Goal: Information Seeking & Learning: Find specific page/section

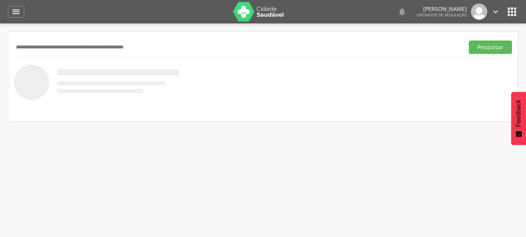
click at [511, 13] on icon "" at bounding box center [511, 11] width 13 height 13
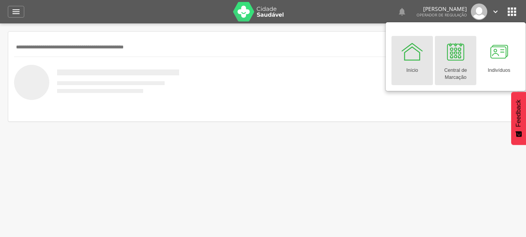
click at [453, 75] on div "Central de Marcação" at bounding box center [455, 72] width 34 height 18
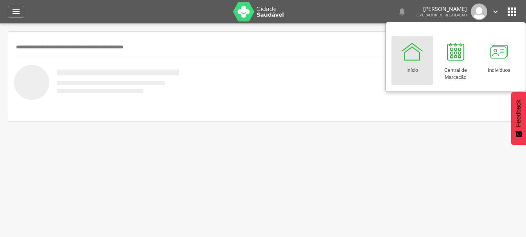
click at [68, 49] on input "text" at bounding box center [237, 47] width 447 height 13
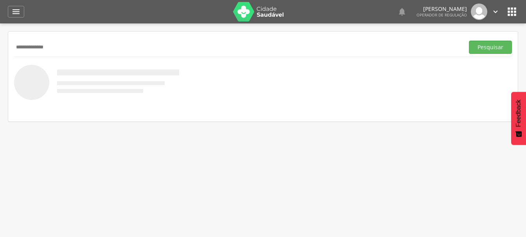
click at [469, 41] on button "Pesquisar" at bounding box center [490, 47] width 43 height 13
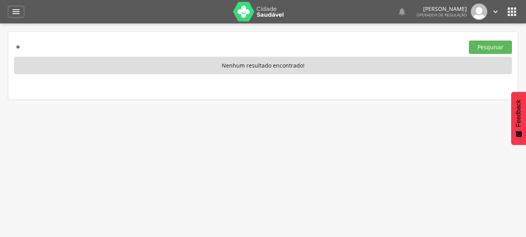
type input "*"
type input "**********"
click at [469, 41] on button "Pesquisar" at bounding box center [490, 47] width 43 height 13
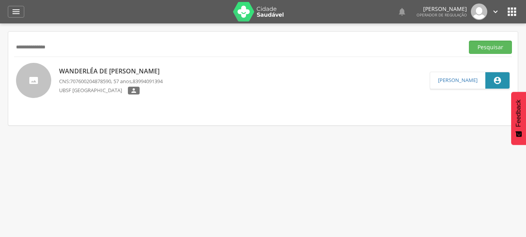
click at [80, 70] on p "Wanderléa de Andrade Guedes" at bounding box center [111, 71] width 104 height 9
type input "**********"
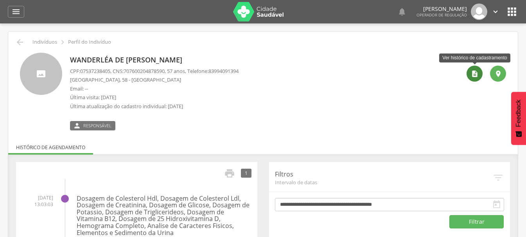
click at [471, 76] on icon "" at bounding box center [475, 74] width 8 height 8
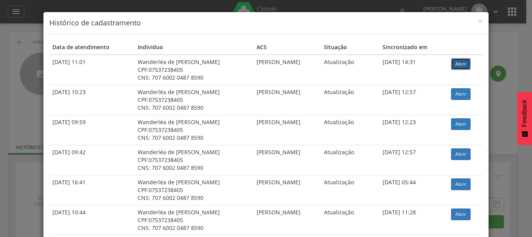
click at [455, 63] on link "Abrir" at bounding box center [461, 64] width 20 height 12
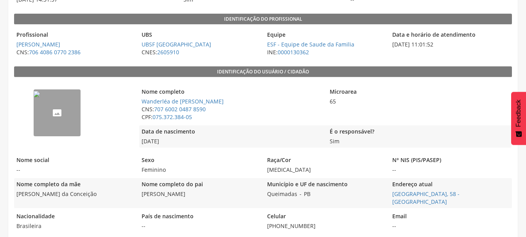
scroll to position [128, 0]
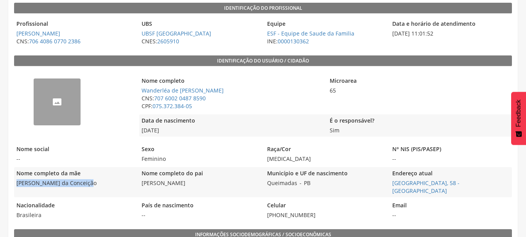
drag, startPoint x: 15, startPoint y: 182, endPoint x: 97, endPoint y: 184, distance: 81.7
click at [97, 184] on span "[PERSON_NAME] da Conceição" at bounding box center [74, 183] width 121 height 8
click at [97, 185] on span "[PERSON_NAME] da Conceição" at bounding box center [74, 183] width 121 height 8
click at [89, 184] on span "Regina Maria da Conceição" at bounding box center [74, 183] width 121 height 8
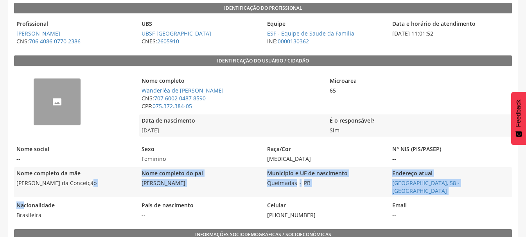
drag, startPoint x: 86, startPoint y: 184, endPoint x: 22, endPoint y: 192, distance: 64.2
click at [22, 192] on div "-- Nome completo Wanderléa de Andrade Guedes CNS: 707 6002 0487 8590 CPF: 075.3…" at bounding box center [263, 145] width 498 height 151
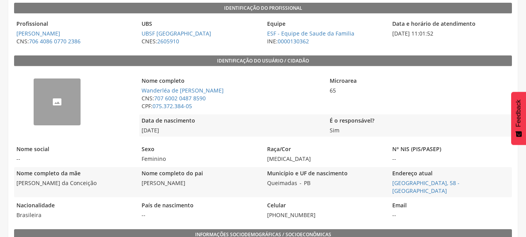
click at [51, 202] on legend "Nacionalidade" at bounding box center [74, 206] width 121 height 9
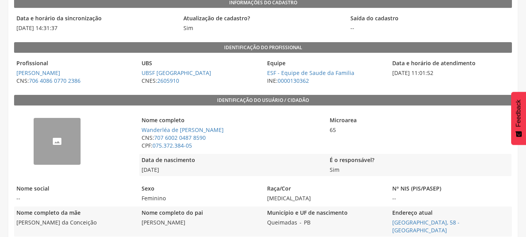
scroll to position [0, 0]
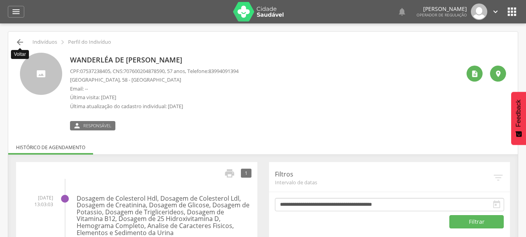
click at [17, 41] on icon "" at bounding box center [19, 42] width 9 height 9
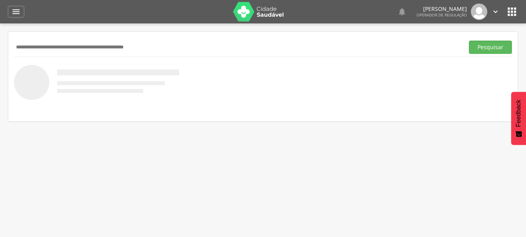
click at [58, 48] on input "text" at bounding box center [237, 47] width 447 height 13
click at [469, 41] on button "Pesquisar" at bounding box center [490, 47] width 43 height 13
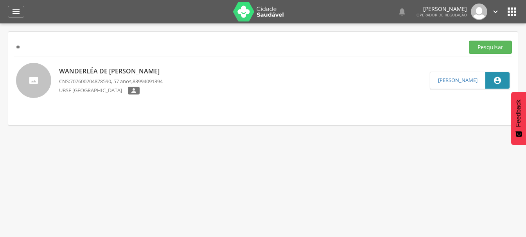
type input "*"
type input "**********"
click at [469, 41] on button "Pesquisar" at bounding box center [490, 47] width 43 height 13
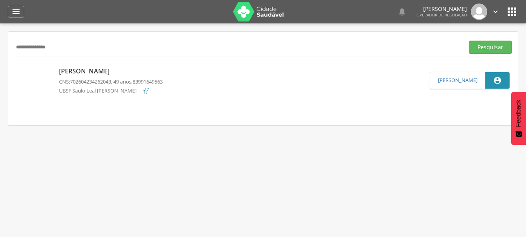
click at [108, 67] on p "[PERSON_NAME]" at bounding box center [111, 71] width 104 height 9
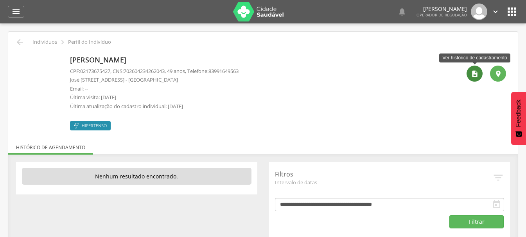
click at [472, 71] on icon "" at bounding box center [475, 74] width 8 height 8
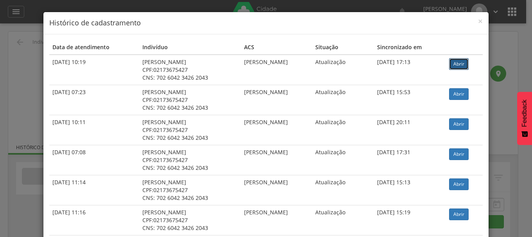
click at [466, 64] on link "Abrir" at bounding box center [459, 64] width 20 height 12
drag, startPoint x: 36, startPoint y: 36, endPoint x: 19, endPoint y: 47, distance: 20.7
click at [34, 38] on div "× Histórico de cadastramento Data de atendimento Indivíduo ACS Situação Sincron…" at bounding box center [266, 118] width 532 height 237
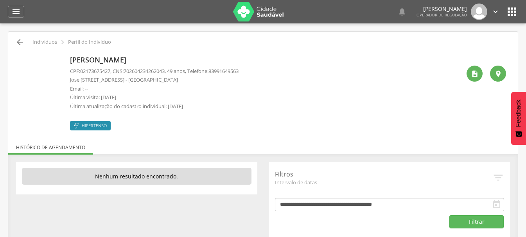
click at [18, 45] on icon "" at bounding box center [19, 42] width 9 height 9
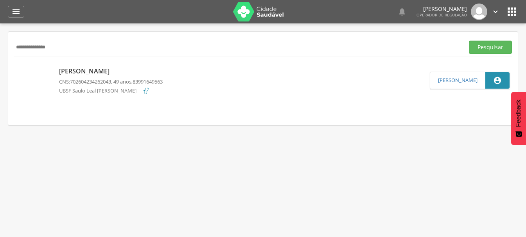
drag, startPoint x: 57, startPoint y: 49, endPoint x: 0, endPoint y: 59, distance: 57.9
click at [0, 59] on div " Indivíduos  Fichas   Cadastro individual Informações do Cadastro Data e ho…" at bounding box center [263, 141] width 526 height 237
click at [469, 41] on button "Pesquisar" at bounding box center [490, 47] width 43 height 13
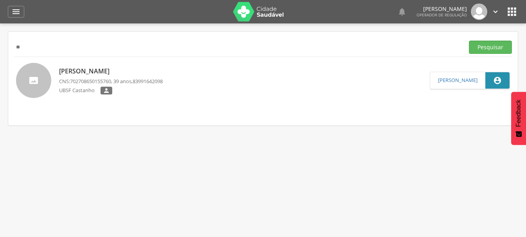
type input "*"
click at [469, 41] on button "Pesquisar" at bounding box center [490, 47] width 43 height 13
type input "*"
click at [469, 41] on button "Pesquisar" at bounding box center [490, 47] width 43 height 13
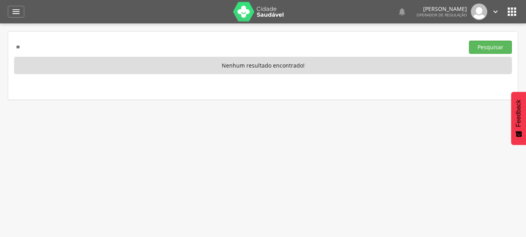
type input "*"
click at [469, 41] on button "Pesquisar" at bounding box center [490, 47] width 43 height 13
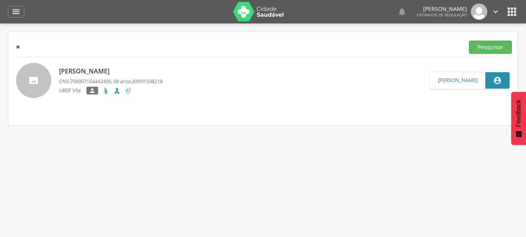
type input "*"
click at [469, 41] on button "Pesquisar" at bounding box center [490, 47] width 43 height 13
type input "*"
click at [469, 41] on button "Pesquisar" at bounding box center [490, 47] width 43 height 13
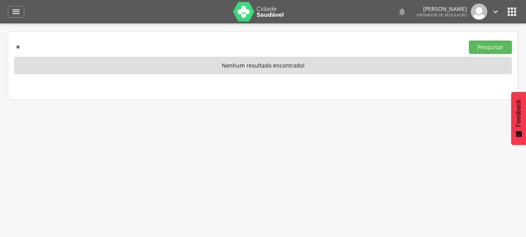
type input "*"
click at [469, 41] on button "Pesquisar" at bounding box center [490, 47] width 43 height 13
type input "*"
type input "**********"
click at [469, 41] on button "Pesquisar" at bounding box center [490, 47] width 43 height 13
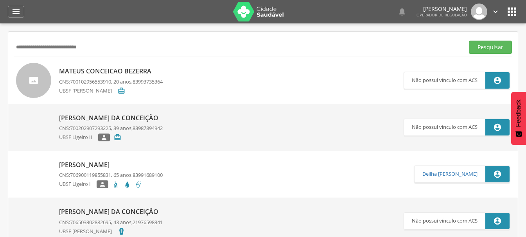
drag, startPoint x: 21, startPoint y: 59, endPoint x: 0, endPoint y: 67, distance: 22.5
click at [0, 67] on div " Indivíduos  Fichas   Cadastro individual Informações do Cadastro Data e ho…" at bounding box center [263, 141] width 526 height 237
type input "**********"
click at [469, 41] on button "Pesquisar" at bounding box center [490, 47] width 43 height 13
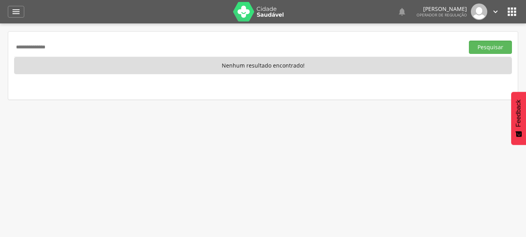
drag, startPoint x: 64, startPoint y: 44, endPoint x: 0, endPoint y: 58, distance: 65.9
click at [0, 58] on div " Indivíduos  Fichas   Cadastro individual Informações do Cadastro Data e ho…" at bounding box center [263, 141] width 526 height 237
click at [469, 41] on button "Pesquisar" at bounding box center [490, 47] width 43 height 13
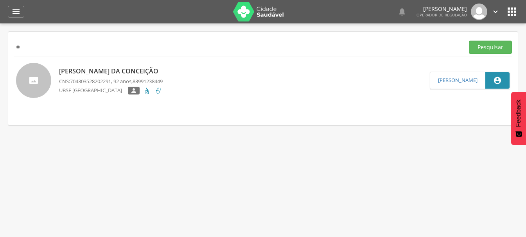
type input "*"
click at [469, 41] on button "Pesquisar" at bounding box center [490, 47] width 43 height 13
type input "*"
click at [469, 41] on button "Pesquisar" at bounding box center [490, 47] width 43 height 13
type input "*"
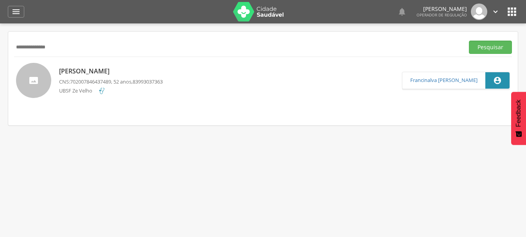
click at [469, 41] on button "Pesquisar" at bounding box center [490, 47] width 43 height 13
type input "*"
click at [469, 41] on button "Pesquisar" at bounding box center [490, 47] width 43 height 13
type input "*"
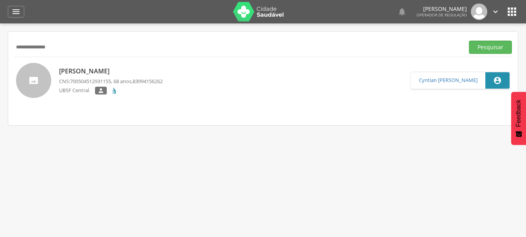
click at [469, 41] on button "Pesquisar" at bounding box center [490, 47] width 43 height 13
type input "*"
click at [469, 41] on button "Pesquisar" at bounding box center [490, 47] width 43 height 13
type input "*"
click at [469, 41] on button "Pesquisar" at bounding box center [490, 47] width 43 height 13
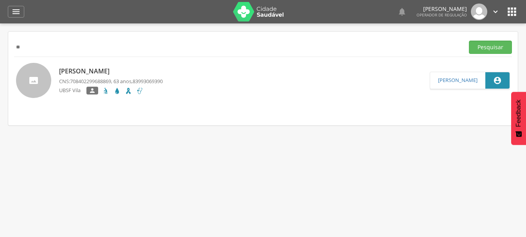
type input "*"
click at [469, 41] on button "Pesquisar" at bounding box center [490, 47] width 43 height 13
type input "*"
click at [469, 41] on button "Pesquisar" at bounding box center [490, 47] width 43 height 13
type input "*"
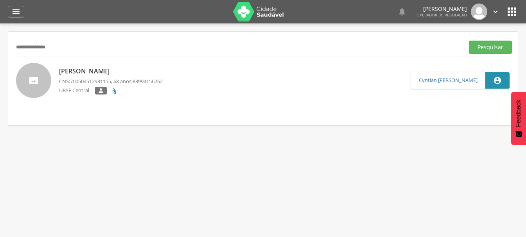
click at [469, 41] on button "Pesquisar" at bounding box center [490, 47] width 43 height 13
type input "*"
click at [469, 41] on button "Pesquisar" at bounding box center [490, 47] width 43 height 13
type input "*"
click at [469, 41] on button "Pesquisar" at bounding box center [490, 47] width 43 height 13
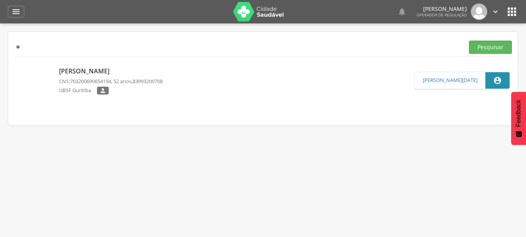
type input "*"
click at [469, 41] on button "Pesquisar" at bounding box center [490, 47] width 43 height 13
type input "*"
click at [469, 41] on button "Pesquisar" at bounding box center [490, 47] width 43 height 13
type input "*"
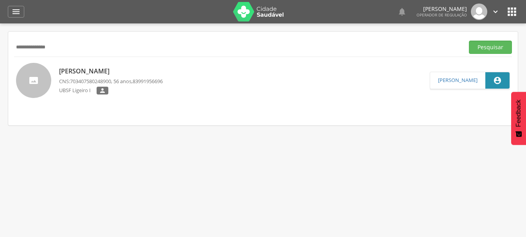
click at [469, 41] on button "Pesquisar" at bounding box center [490, 47] width 43 height 13
type input "*"
click at [469, 41] on button "Pesquisar" at bounding box center [490, 47] width 43 height 13
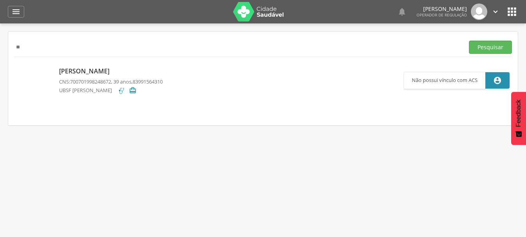
type input "*"
click at [469, 41] on button "Pesquisar" at bounding box center [490, 47] width 43 height 13
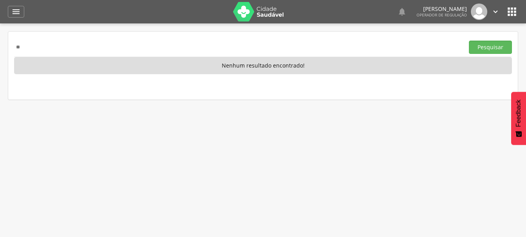
type input "*"
click at [469, 41] on button "Pesquisar" at bounding box center [490, 47] width 43 height 13
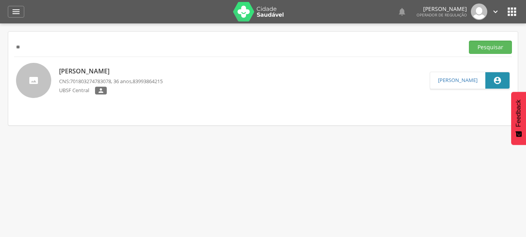
type input "*"
click at [469, 41] on button "Pesquisar" at bounding box center [490, 47] width 43 height 13
type input "*"
click at [469, 41] on button "Pesquisar" at bounding box center [490, 47] width 43 height 13
type input "*"
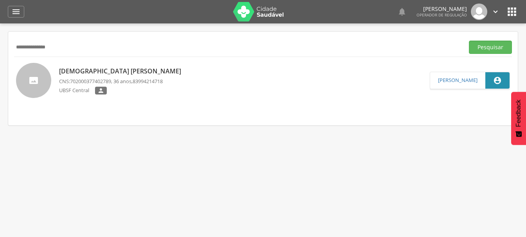
click at [469, 41] on button "Pesquisar" at bounding box center [490, 47] width 43 height 13
type input "*"
click at [469, 41] on button "Pesquisar" at bounding box center [490, 47] width 43 height 13
type input "*"
click at [469, 41] on button "Pesquisar" at bounding box center [490, 47] width 43 height 13
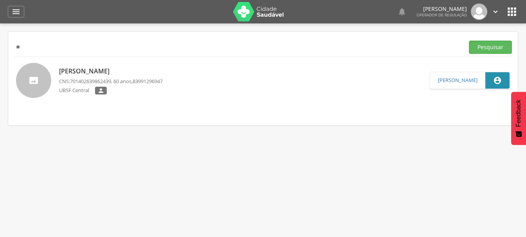
type input "*"
click at [469, 41] on button "Pesquisar" at bounding box center [490, 47] width 43 height 13
type input "*"
click at [469, 41] on button "Pesquisar" at bounding box center [490, 47] width 43 height 13
type input "*"
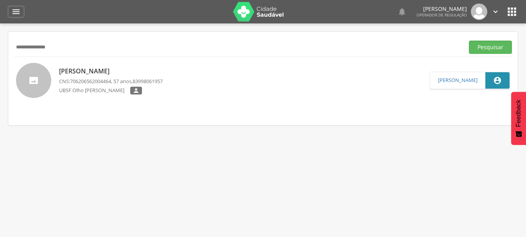
click at [469, 41] on button "Pesquisar" at bounding box center [490, 47] width 43 height 13
type input "*"
click at [469, 41] on button "Pesquisar" at bounding box center [490, 47] width 43 height 13
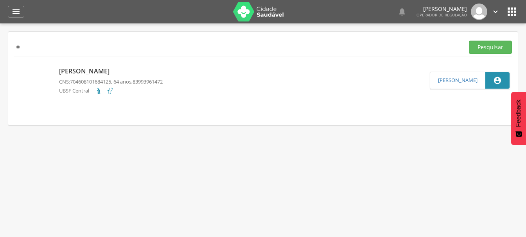
type input "*"
click at [469, 41] on button "Pesquisar" at bounding box center [490, 47] width 43 height 13
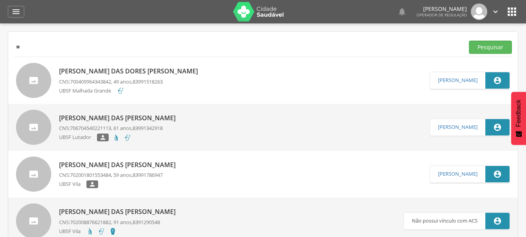
type input "*"
click at [469, 41] on button "Pesquisar" at bounding box center [490, 47] width 43 height 13
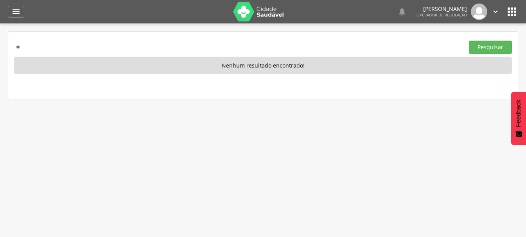
type input "*"
click at [469, 41] on button "Pesquisar" at bounding box center [490, 47] width 43 height 13
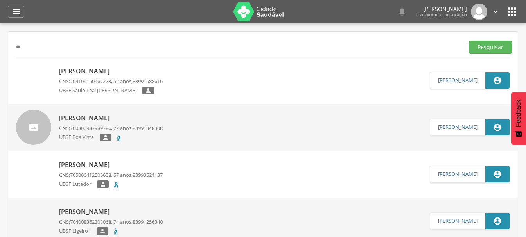
type input "*"
click at [469, 41] on button "Pesquisar" at bounding box center [490, 47] width 43 height 13
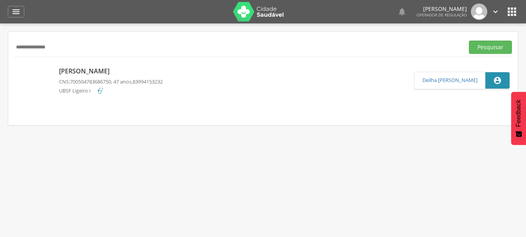
click at [84, 43] on input "**********" at bounding box center [237, 47] width 447 height 13
type input "*"
type input "**********"
click at [469, 41] on button "Pesquisar" at bounding box center [490, 47] width 43 height 13
drag, startPoint x: 78, startPoint y: 49, endPoint x: 0, endPoint y: 80, distance: 83.9
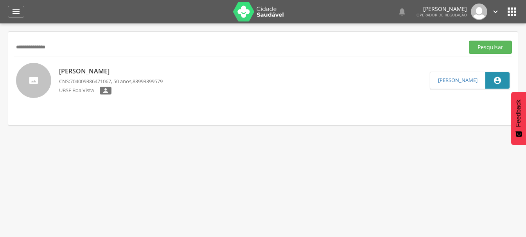
click at [0, 80] on div " Indivíduos  Fichas   Cadastro individual Informações do Cadastro Data e ho…" at bounding box center [263, 141] width 526 height 237
drag, startPoint x: 70, startPoint y: 45, endPoint x: 0, endPoint y: 48, distance: 70.4
click at [0, 48] on div " Indivíduos  Fichas   Cadastro individual Informações do Cadastro Data e ho…" at bounding box center [263, 141] width 526 height 237
type input "**********"
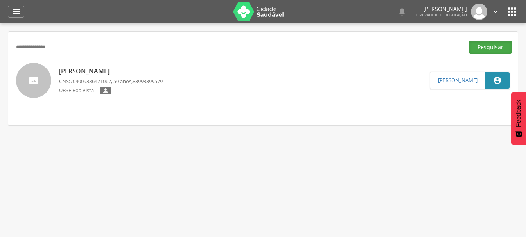
click at [494, 45] on button "Pesquisar" at bounding box center [490, 47] width 43 height 13
drag, startPoint x: 59, startPoint y: 51, endPoint x: 0, endPoint y: 57, distance: 59.0
click at [0, 57] on div " Indivíduos  Fichas   Cadastro individual Informações do Cadastro Data e ho…" at bounding box center [263, 141] width 526 height 237
type input "**********"
click at [469, 41] on button "Pesquisar" at bounding box center [490, 47] width 43 height 13
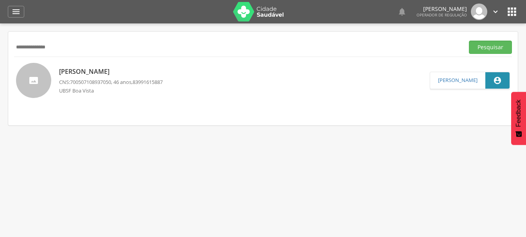
click at [63, 68] on p "Maria Jose Ferreira Souza" at bounding box center [111, 71] width 104 height 9
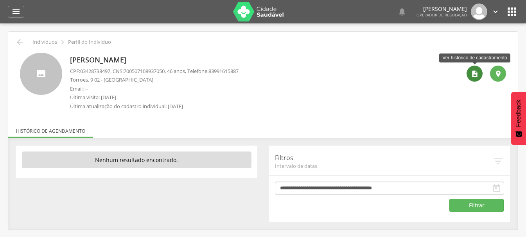
click at [476, 77] on icon "" at bounding box center [475, 74] width 8 height 8
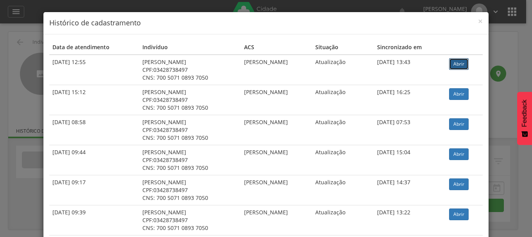
click at [459, 67] on link "Abrir" at bounding box center [459, 64] width 20 height 12
click at [18, 18] on div "× Histórico de cadastramento Data de atendimento Indivíduo ACS Situação Sincron…" at bounding box center [266, 118] width 532 height 237
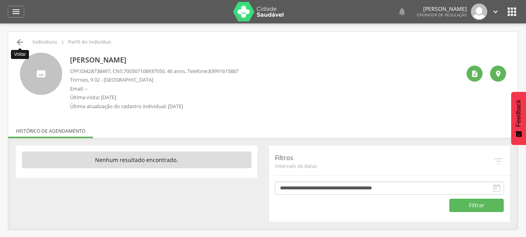
click at [21, 43] on icon "" at bounding box center [19, 42] width 9 height 9
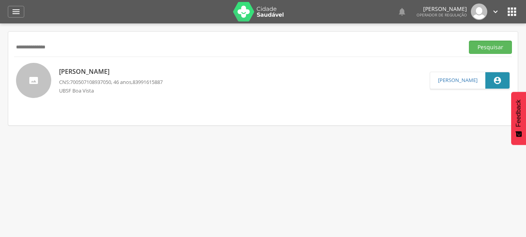
drag, startPoint x: 25, startPoint y: 53, endPoint x: 0, endPoint y: 65, distance: 28.3
click at [0, 65] on div " Indivíduos  Fichas   Cadastro individual Informações do Cadastro Data e ho…" at bounding box center [263, 141] width 526 height 237
type input "**********"
click at [469, 41] on button "Pesquisar" at bounding box center [490, 47] width 43 height 13
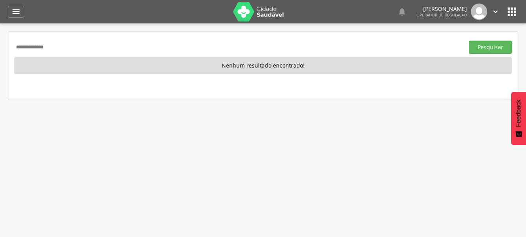
drag, startPoint x: 57, startPoint y: 48, endPoint x: 0, endPoint y: 50, distance: 56.3
click at [0, 50] on div " Indivíduos  Fichas   Cadastro individual Informações do Cadastro Data e ho…" at bounding box center [263, 141] width 526 height 237
type input "**********"
click at [469, 41] on button "Pesquisar" at bounding box center [490, 47] width 43 height 13
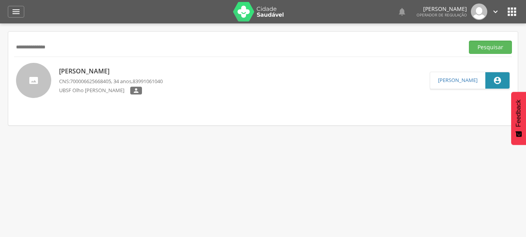
click at [79, 50] on input "**********" at bounding box center [237, 47] width 447 height 13
drag, startPoint x: 73, startPoint y: 50, endPoint x: 11, endPoint y: 61, distance: 63.1
click at [11, 61] on div "**********" at bounding box center [262, 79] width 509 height 94
click at [469, 41] on button "Pesquisar" at bounding box center [490, 47] width 43 height 13
type input "*"
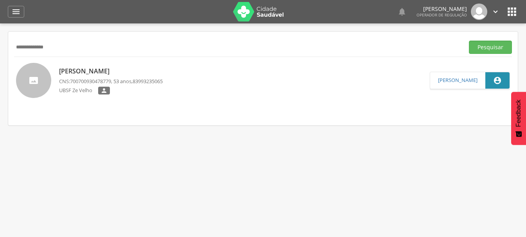
click at [469, 41] on button "Pesquisar" at bounding box center [490, 47] width 43 height 13
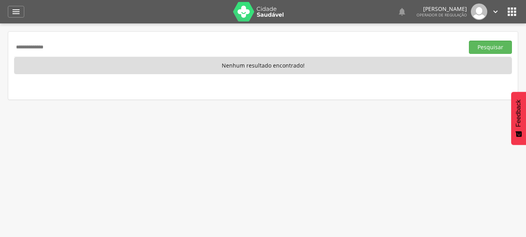
click at [469, 41] on button "Pesquisar" at bounding box center [490, 47] width 43 height 13
type input "*"
click at [469, 41] on button "Pesquisar" at bounding box center [490, 47] width 43 height 13
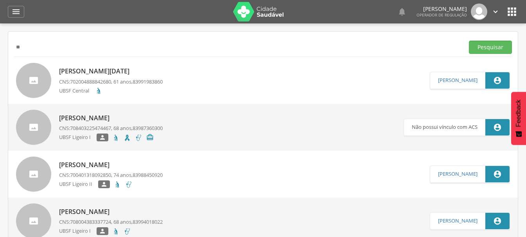
type input "*"
click at [469, 41] on button "Pesquisar" at bounding box center [490, 47] width 43 height 13
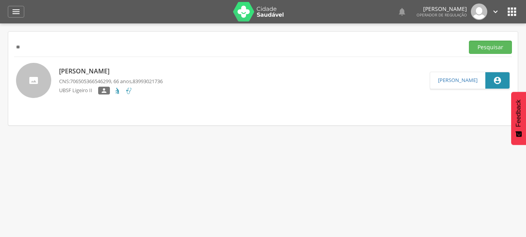
type input "*"
click at [469, 41] on button "Pesquisar" at bounding box center [490, 47] width 43 height 13
type input "*"
click at [469, 41] on button "Pesquisar" at bounding box center [490, 47] width 43 height 13
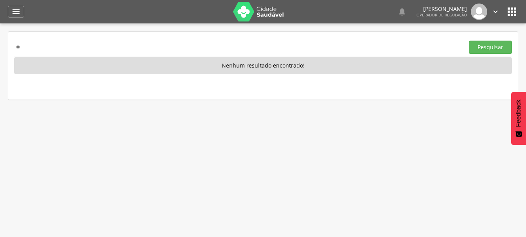
type input "*"
type input "**********"
click at [469, 41] on button "Pesquisar" at bounding box center [490, 47] width 43 height 13
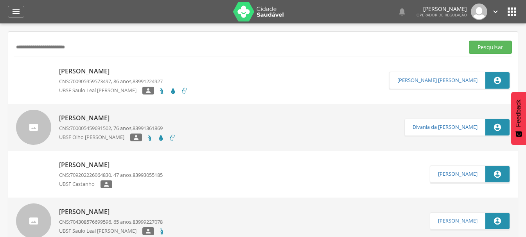
click at [80, 63] on div "Maria da Guia Félix da Silva CNS: 700905959573497 , 86 anos, 83991224927 UBSF S…" at bounding box center [123, 80] width 129 height 35
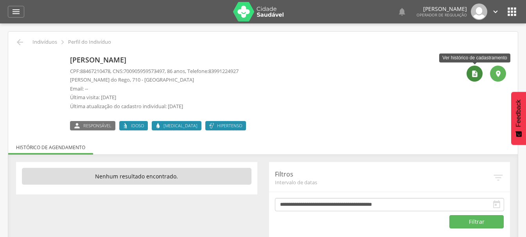
click at [473, 72] on icon "" at bounding box center [475, 74] width 8 height 8
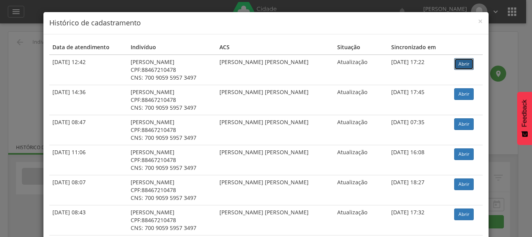
click at [458, 66] on link "Abrir" at bounding box center [464, 64] width 20 height 12
drag, startPoint x: 5, startPoint y: 60, endPoint x: 8, endPoint y: 49, distance: 11.2
click at [5, 60] on div "× Histórico de cadastramento Data de atendimento Indivíduo ACS Situação Sincron…" at bounding box center [266, 118] width 532 height 237
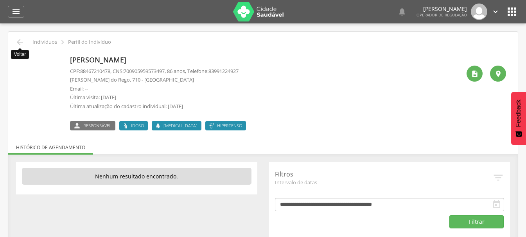
click at [18, 40] on icon "" at bounding box center [19, 42] width 9 height 9
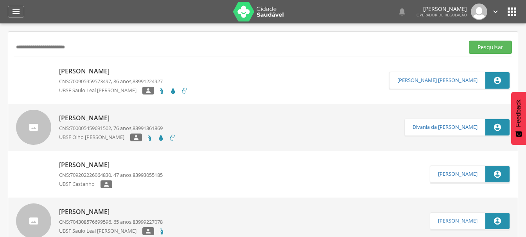
click at [0, 74] on div " Indivíduos  Fichas   Cadastro individual Informações do Cadastro Data e ho…" at bounding box center [263, 141] width 526 height 237
click at [469, 41] on button "Pesquisar" at bounding box center [490, 47] width 43 height 13
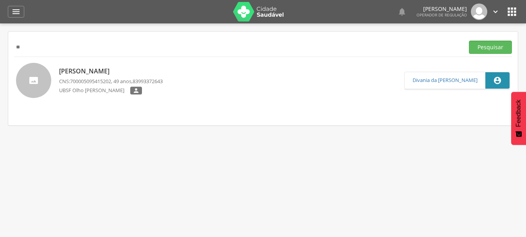
type input "*"
click at [469, 41] on button "Pesquisar" at bounding box center [490, 47] width 43 height 13
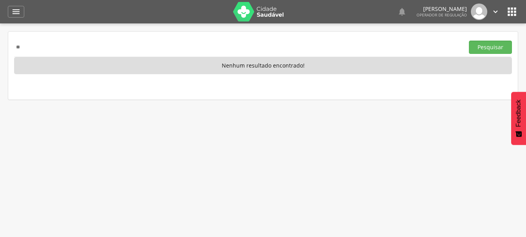
type input "*"
type input "**********"
click at [469, 41] on button "Pesquisar" at bounding box center [490, 47] width 43 height 13
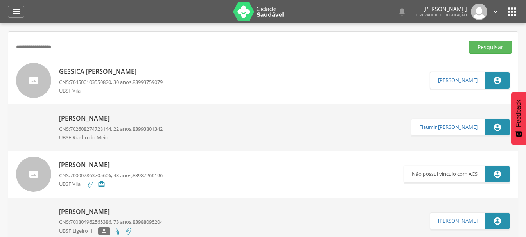
drag, startPoint x: 82, startPoint y: 47, endPoint x: 0, endPoint y: 81, distance: 88.9
click at [0, 81] on div " Indivíduos  Fichas   Cadastro individual Informações do Cadastro Data e ho…" at bounding box center [263, 141] width 526 height 237
click at [469, 41] on button "Pesquisar" at bounding box center [490, 47] width 43 height 13
type input "*"
type input "**********"
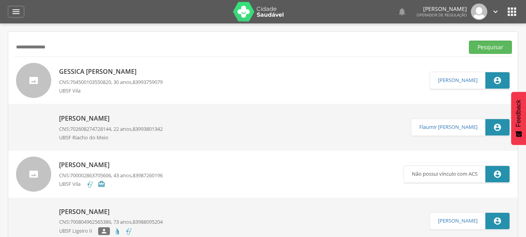
click at [469, 41] on button "Pesquisar" at bounding box center [490, 47] width 43 height 13
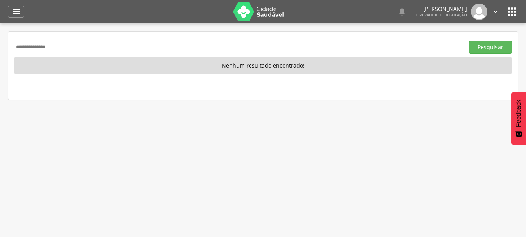
click at [0, 57] on div " Indivíduos  Fichas   Cadastro individual Informações do Cadastro Data e ho…" at bounding box center [263, 141] width 526 height 237
type input "**********"
drag, startPoint x: 69, startPoint y: 50, endPoint x: 0, endPoint y: 113, distance: 94.0
click at [0, 113] on div " Indivíduos  Fichas   Cadastro individual Informações do Cadastro Data e ho…" at bounding box center [263, 141] width 526 height 237
type input "**********"
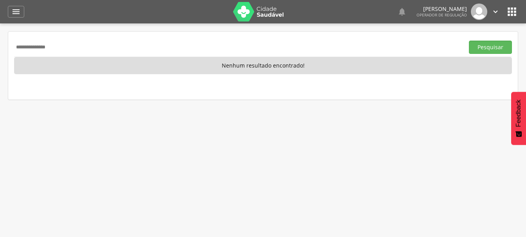
click at [469, 41] on button "Pesquisar" at bounding box center [490, 47] width 43 height 13
drag, startPoint x: 77, startPoint y: 43, endPoint x: 0, endPoint y: 64, distance: 79.5
click at [0, 64] on div " Indivíduos  Fichas   Cadastro individual Informações do Cadastro Data e ho…" at bounding box center [263, 141] width 526 height 237
click at [469, 41] on button "Pesquisar" at bounding box center [490, 47] width 43 height 13
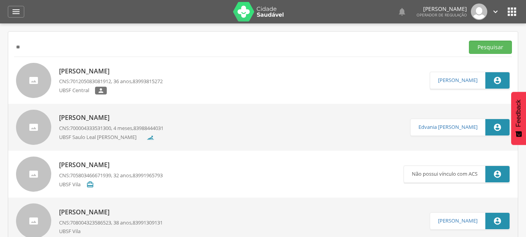
type input "*"
type input "**********"
click at [469, 41] on button "Pesquisar" at bounding box center [490, 47] width 43 height 13
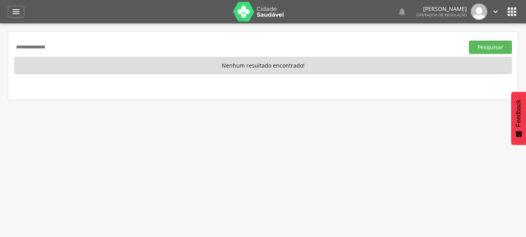
click at [0, 46] on div " Indivíduos  Fichas   Cadastro individual Informações do Cadastro Data e ho…" at bounding box center [263, 141] width 526 height 237
type input "**********"
click at [469, 41] on button "Pesquisar" at bounding box center [490, 47] width 43 height 13
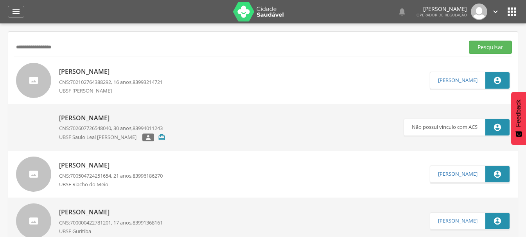
drag, startPoint x: 84, startPoint y: 45, endPoint x: 0, endPoint y: 60, distance: 85.3
click at [0, 60] on div " Indivíduos  Fichas   Cadastro individual Informações do Cadastro Data e ho…" at bounding box center [263, 141] width 526 height 237
type input "**********"
click at [469, 41] on button "Pesquisar" at bounding box center [490, 47] width 43 height 13
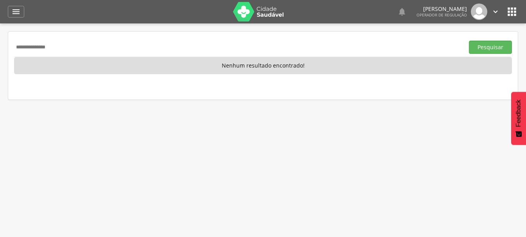
click at [0, 67] on div " Indivíduos  Fichas   Cadastro individual Informações do Cadastro Data e ho…" at bounding box center [263, 141] width 526 height 237
type input "**********"
click at [469, 41] on button "Pesquisar" at bounding box center [490, 47] width 43 height 13
drag, startPoint x: 72, startPoint y: 49, endPoint x: 0, endPoint y: 55, distance: 71.8
click at [0, 54] on div " Indivíduos  Fichas   Cadastro individual Informações do Cadastro Data e ho…" at bounding box center [263, 141] width 526 height 237
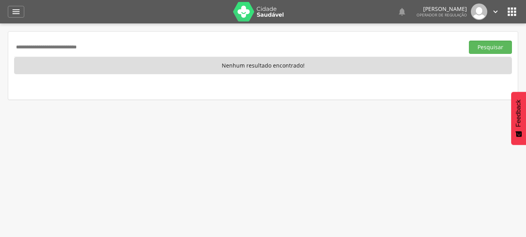
click at [469, 41] on button "Pesquisar" at bounding box center [490, 47] width 43 height 13
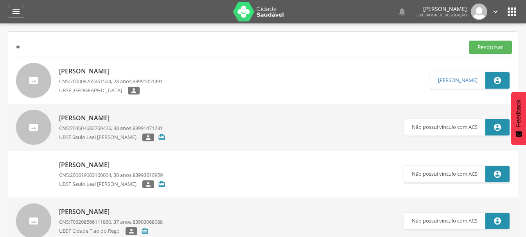
type input "*"
type input "**********"
click at [469, 41] on button "Pesquisar" at bounding box center [490, 47] width 43 height 13
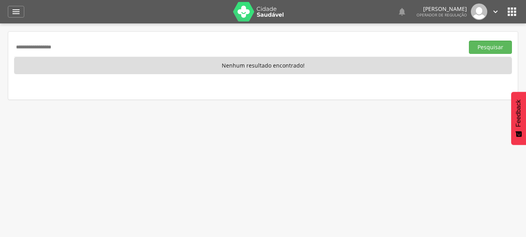
drag, startPoint x: 80, startPoint y: 50, endPoint x: 0, endPoint y: 52, distance: 79.8
click at [0, 52] on div " Indivíduos  Fichas   Cadastro individual Informações do Cadastro Data e ho…" at bounding box center [263, 141] width 526 height 237
click at [469, 41] on button "Pesquisar" at bounding box center [490, 47] width 43 height 13
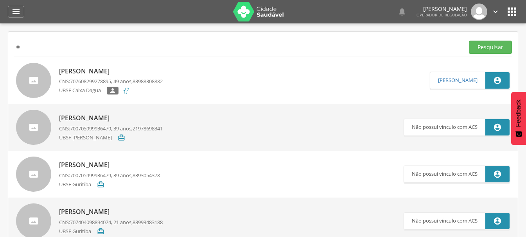
type input "*"
click at [469, 41] on button "Pesquisar" at bounding box center [490, 47] width 43 height 13
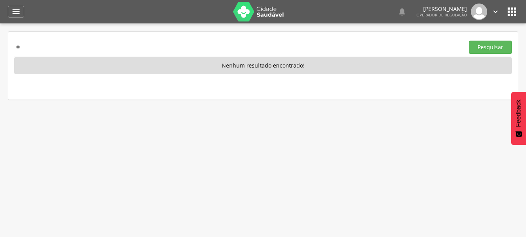
type input "*"
click at [469, 41] on button "Pesquisar" at bounding box center [490, 47] width 43 height 13
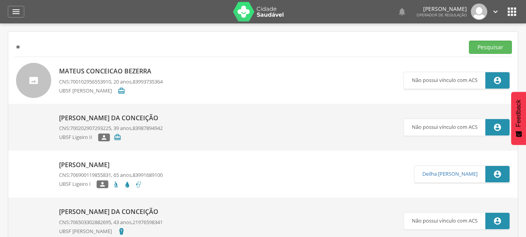
type input "*"
type input "**********"
click at [469, 41] on button "Pesquisar" at bounding box center [490, 47] width 43 height 13
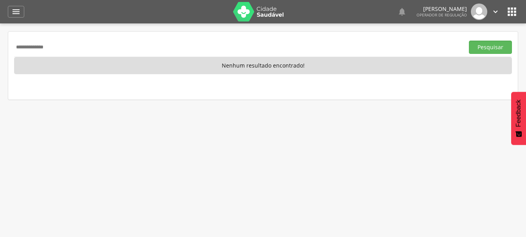
drag, startPoint x: 75, startPoint y: 44, endPoint x: 0, endPoint y: 82, distance: 84.1
click at [0, 84] on div " Indivíduos  Fichas   Cadastro individual Informações do Cadastro Data e ho…" at bounding box center [263, 141] width 526 height 237
type input "**********"
click at [469, 41] on button "Pesquisar" at bounding box center [490, 47] width 43 height 13
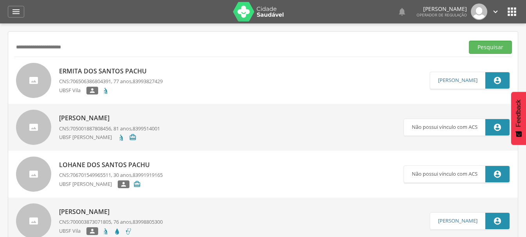
click at [95, 70] on p "Ermita dos Santos Pachu" at bounding box center [111, 71] width 104 height 9
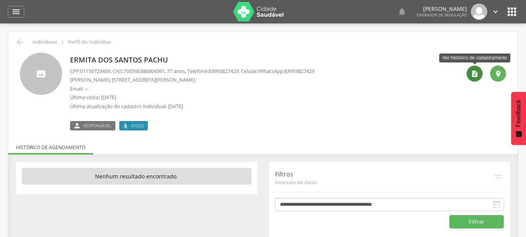
click at [473, 73] on icon "" at bounding box center [475, 74] width 8 height 8
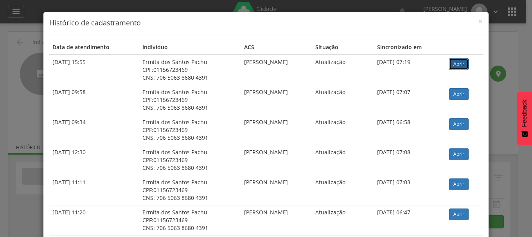
click at [458, 63] on link "Abrir" at bounding box center [459, 64] width 20 height 12
click at [141, 4] on div "× Histórico de cadastramento Data de atendimento Indivíduo ACS Situação Sincron…" at bounding box center [266, 118] width 532 height 237
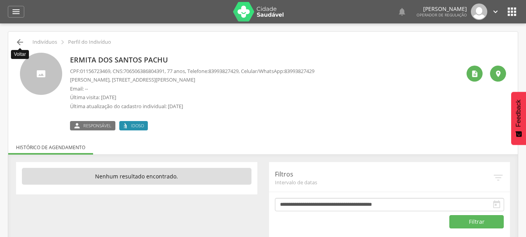
click at [20, 41] on icon "" at bounding box center [19, 42] width 9 height 9
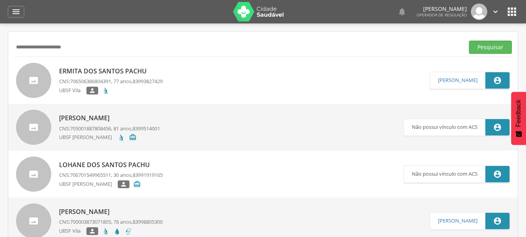
drag, startPoint x: 87, startPoint y: 45, endPoint x: 9, endPoint y: 46, distance: 78.2
type input "**********"
click at [469, 41] on button "Pesquisar" at bounding box center [490, 47] width 43 height 13
click at [87, 70] on p "Ermita dos Santos Pachu" at bounding box center [111, 71] width 104 height 9
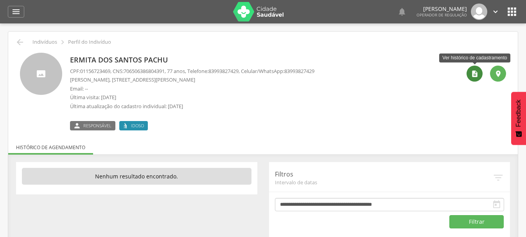
click at [471, 73] on icon "" at bounding box center [475, 74] width 8 height 8
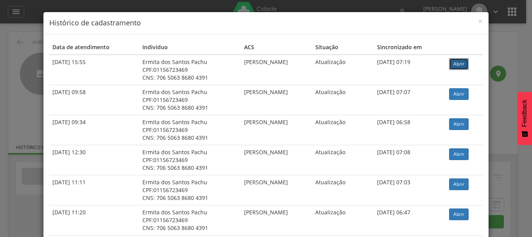
click at [458, 63] on link "Abrir" at bounding box center [459, 64] width 20 height 12
click at [9, 93] on div "× Histórico de cadastramento Data de atendimento Indivíduo ACS Situação Sincron…" at bounding box center [266, 118] width 532 height 237
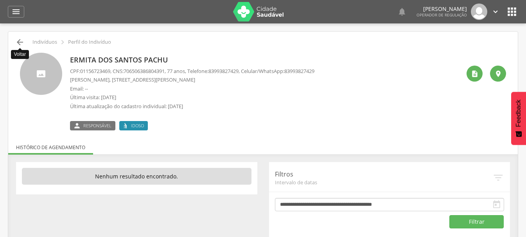
click at [18, 38] on icon "" at bounding box center [19, 42] width 9 height 9
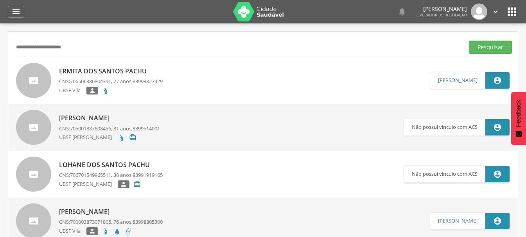
drag, startPoint x: 84, startPoint y: 48, endPoint x: 0, endPoint y: 61, distance: 84.7
click at [0, 61] on div " Indivíduos  Fichas   Cadastro individual Informações do Cadastro Data e ho…" at bounding box center [263, 141] width 526 height 237
type input "**********"
click at [469, 41] on button "Pesquisar" at bounding box center [490, 47] width 43 height 13
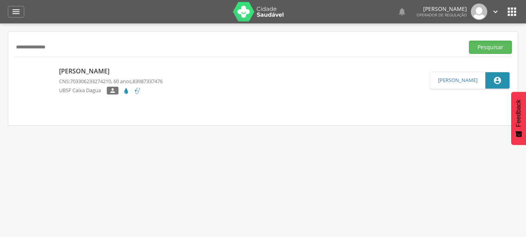
click at [67, 47] on input "**********" at bounding box center [237, 47] width 447 height 13
type input "**********"
click at [469, 41] on button "Pesquisar" at bounding box center [490, 47] width 43 height 13
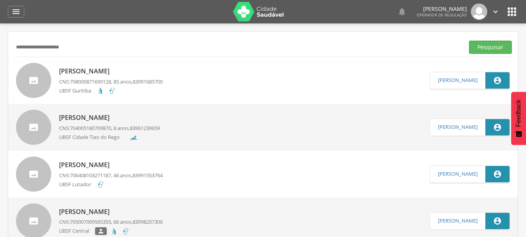
click at [134, 39] on div "**********" at bounding box center [263, 47] width 498 height 19
click at [132, 46] on input "**********" at bounding box center [237, 47] width 447 height 13
type input "**********"
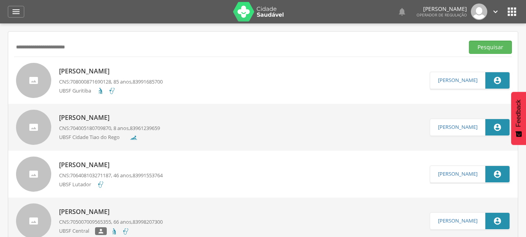
click at [469, 41] on button "Pesquisar" at bounding box center [490, 47] width 43 height 13
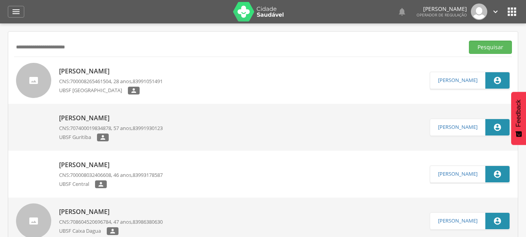
click at [129, 46] on input "**********" at bounding box center [237, 47] width 447 height 13
click at [469, 41] on button "Pesquisar" at bounding box center [490, 47] width 43 height 13
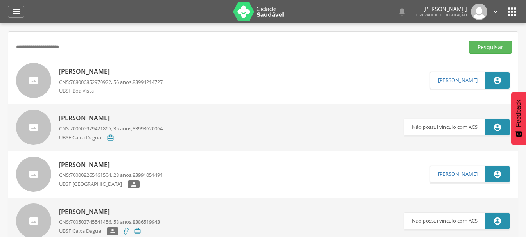
click at [63, 49] on input "**********" at bounding box center [237, 47] width 447 height 13
click at [469, 41] on button "Pesquisar" at bounding box center [490, 47] width 43 height 13
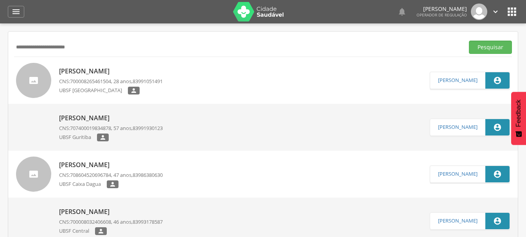
click at [104, 46] on input "**********" at bounding box center [237, 47] width 447 height 13
click at [101, 46] on input "**********" at bounding box center [237, 47] width 447 height 13
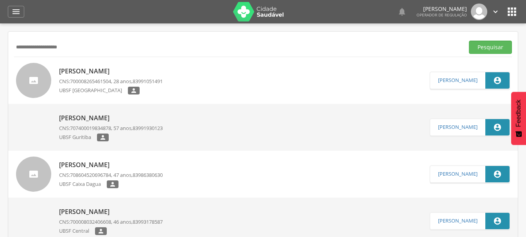
type input "**********"
click at [469, 41] on button "Pesquisar" at bounding box center [490, 47] width 43 height 13
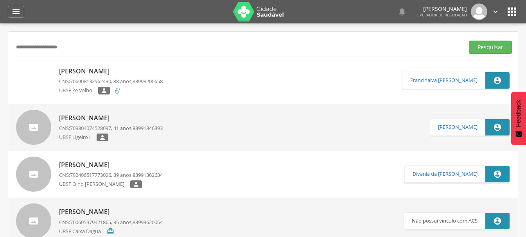
click at [183, 80] on link "Márcia Nunes da Silva CNS: 706908132962430 , 38 anos, 83993200658 UBSF Ze Velho…" at bounding box center [209, 80] width 386 height 35
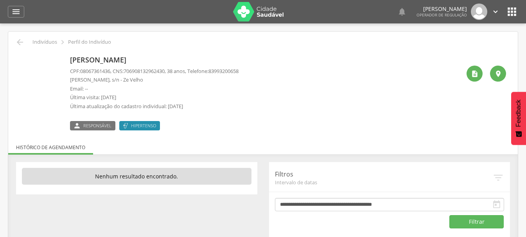
click at [19, 47] on div "Márcia Nunes da Silva CPF: 08067361436 , CNS: 706908132962430 , 38 anos, Telefo…" at bounding box center [263, 89] width 498 height 84
click at [19, 40] on icon "" at bounding box center [19, 42] width 9 height 9
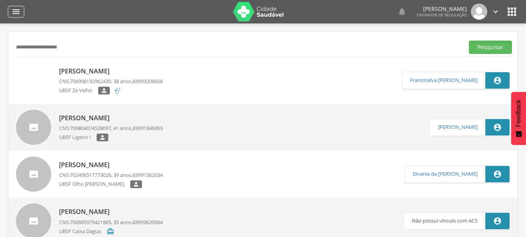
click at [17, 13] on icon "" at bounding box center [15, 11] width 9 height 9
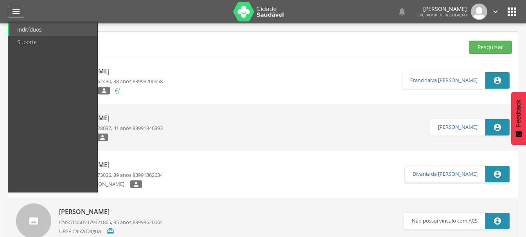
click at [131, 44] on input "**********" at bounding box center [237, 47] width 447 height 13
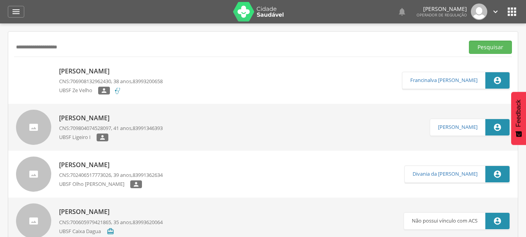
click at [129, 45] on input "**********" at bounding box center [237, 47] width 447 height 13
click at [129, 46] on input "**********" at bounding box center [237, 47] width 447 height 13
click at [39, 47] on input "text" at bounding box center [237, 47] width 447 height 13
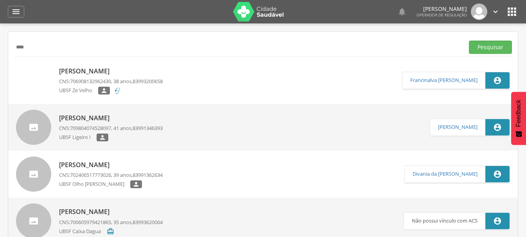
click at [145, 51] on input "****" at bounding box center [237, 47] width 447 height 13
click at [469, 41] on button "Pesquisar" at bounding box center [490, 47] width 43 height 13
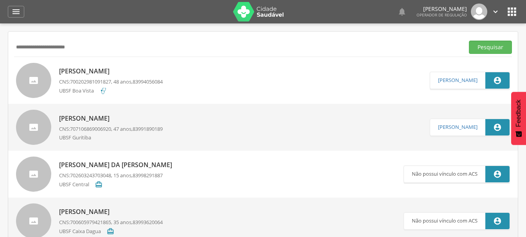
click at [110, 80] on span "700202981091827" at bounding box center [90, 81] width 41 height 7
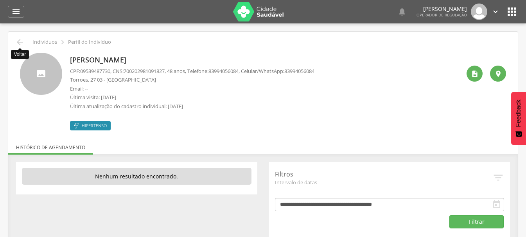
drag, startPoint x: 24, startPoint y: 39, endPoint x: 17, endPoint y: 41, distance: 7.8
click at [21, 39] on icon "" at bounding box center [19, 42] width 9 height 9
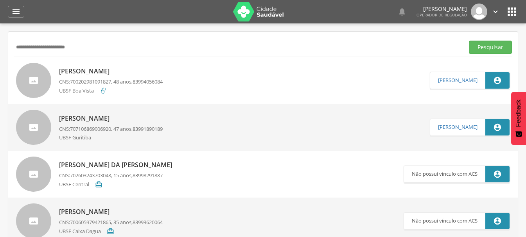
click at [57, 45] on input "**********" at bounding box center [237, 47] width 447 height 13
click at [469, 41] on button "Pesquisar" at bounding box center [490, 47] width 43 height 13
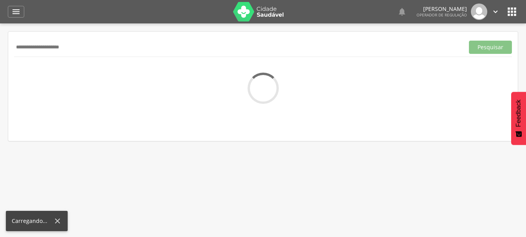
click at [31, 47] on input "**********" at bounding box center [237, 47] width 447 height 13
type input "**********"
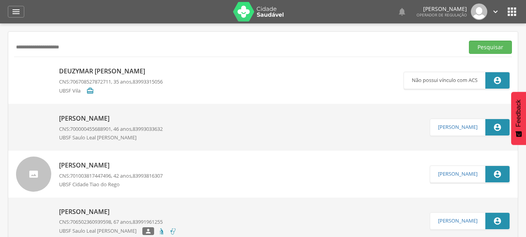
click at [143, 123] on div "Djane Donato Rodrigues CNS: 700000455688901 , 46 anos, 83993033632 UBSF Saulo L…" at bounding box center [111, 127] width 104 height 31
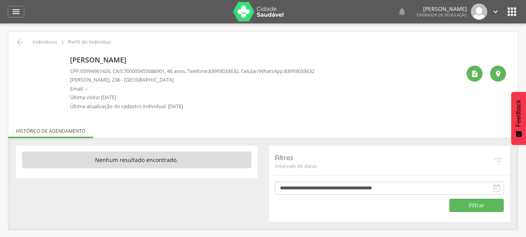
scroll to position [23, 0]
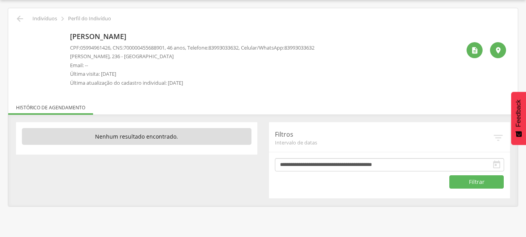
click at [75, 18] on p "Perfil do Indivíduo" at bounding box center [89, 19] width 43 height 6
click at [75, 29] on div "Djane Donato Rodrigues CPF: 05994961426 , CNS: 700000455688901 , 46 anos, Telef…" at bounding box center [263, 56] width 498 height 67
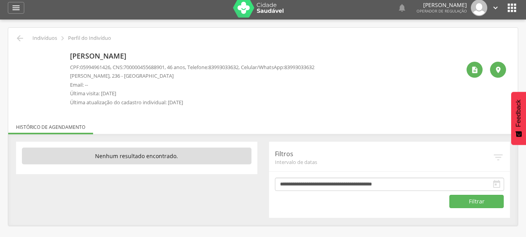
scroll to position [0, 0]
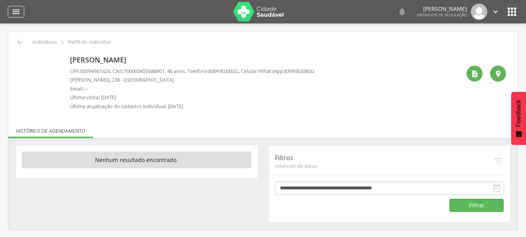
click at [18, 12] on icon "" at bounding box center [15, 11] width 9 height 9
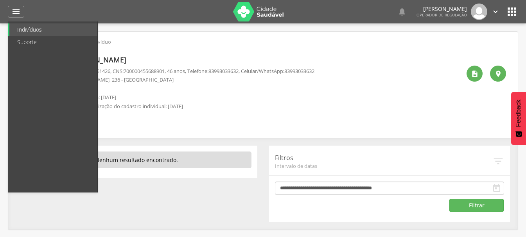
click at [174, 76] on div "CPF: 05994961426 , CNS: 700000455688901 , 46 anos, Telefone: 83993033632 , Celu…" at bounding box center [192, 91] width 244 height 47
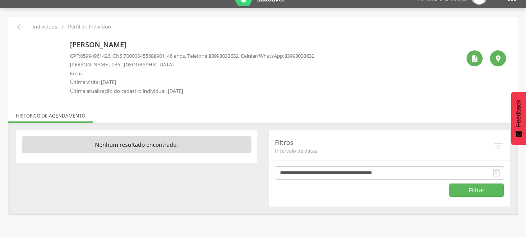
scroll to position [23, 0]
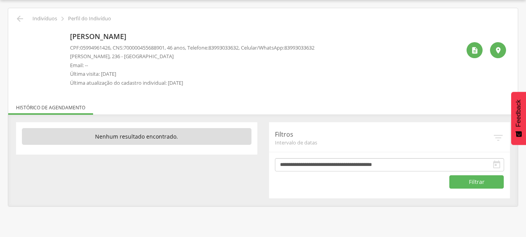
click at [109, 85] on p "Última atualização do cadastro individual: 15/07/2025" at bounding box center [192, 82] width 244 height 7
click at [37, 17] on p "Indivíduos" at bounding box center [44, 19] width 25 height 6
click at [88, 20] on p "Perfil do Indivíduo" at bounding box center [89, 19] width 43 height 6
click at [198, 66] on p "Email: --" at bounding box center [192, 65] width 244 height 7
click at [219, 50] on span "83993033632" at bounding box center [223, 47] width 30 height 7
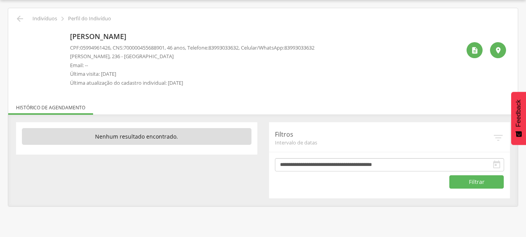
click at [258, 50] on p "CPF: 05994961426 , CNS: 700000455688901 , 46 anos, Telefone: 83993033632 , Celu…" at bounding box center [192, 47] width 244 height 7
click at [25, 19] on div " Indivíduos  Perfil do Indivíduo" at bounding box center [263, 18] width 498 height 9
click at [16, 21] on icon "" at bounding box center [19, 18] width 9 height 9
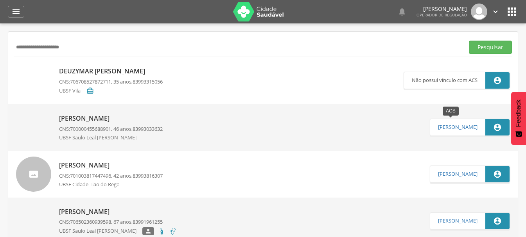
click at [491, 128] on div "" at bounding box center [497, 127] width 24 height 16
drag, startPoint x: 502, startPoint y: 128, endPoint x: 433, endPoint y: 129, distance: 68.8
click at [449, 128] on header " Izabel Cristina Rodrigues da Silva" at bounding box center [469, 127] width 79 height 16
click at [438, 129] on link "Izabel Cristina Rodrigues da Silva" at bounding box center [457, 127] width 39 height 6
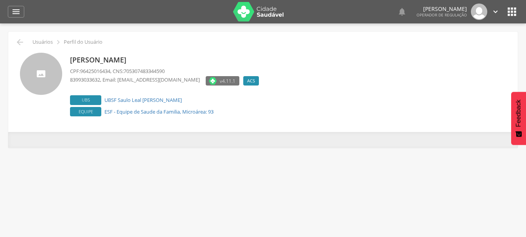
scroll to position [23, 0]
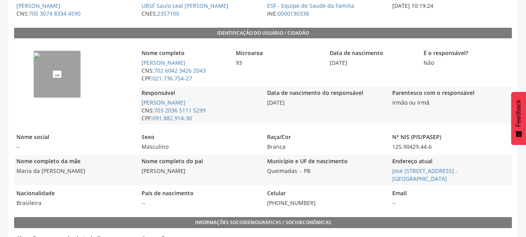
scroll to position [156, 0]
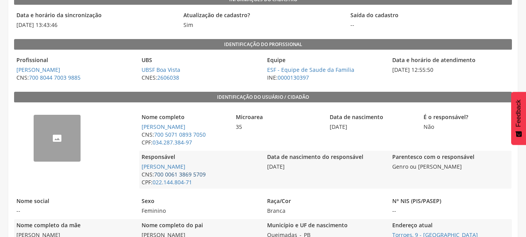
scroll to position [78, 0]
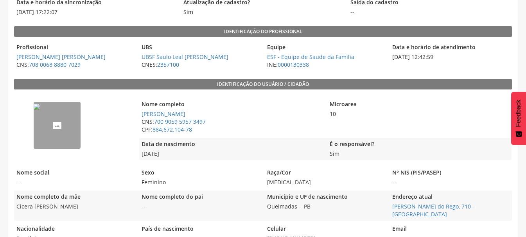
scroll to position [117, 0]
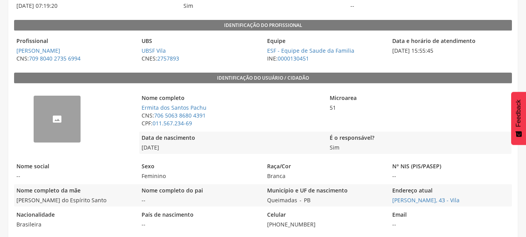
scroll to position [117, 0]
